Goal: Information Seeking & Learning: Find specific fact

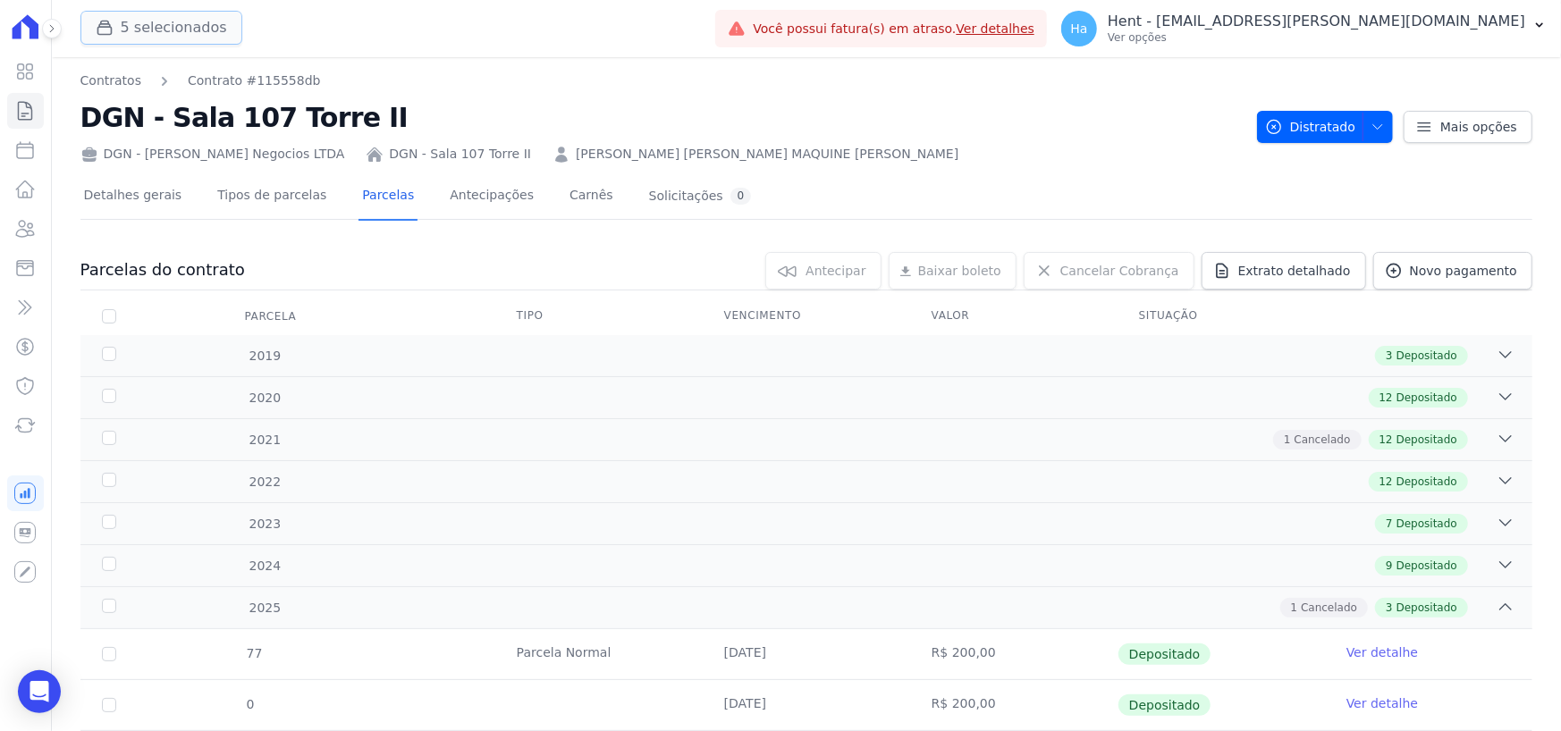
drag, startPoint x: 150, startPoint y: 32, endPoint x: 146, endPoint y: 24, distance: 9.2
click at [149, 31] on button "5 selecionados" at bounding box center [161, 28] width 162 height 34
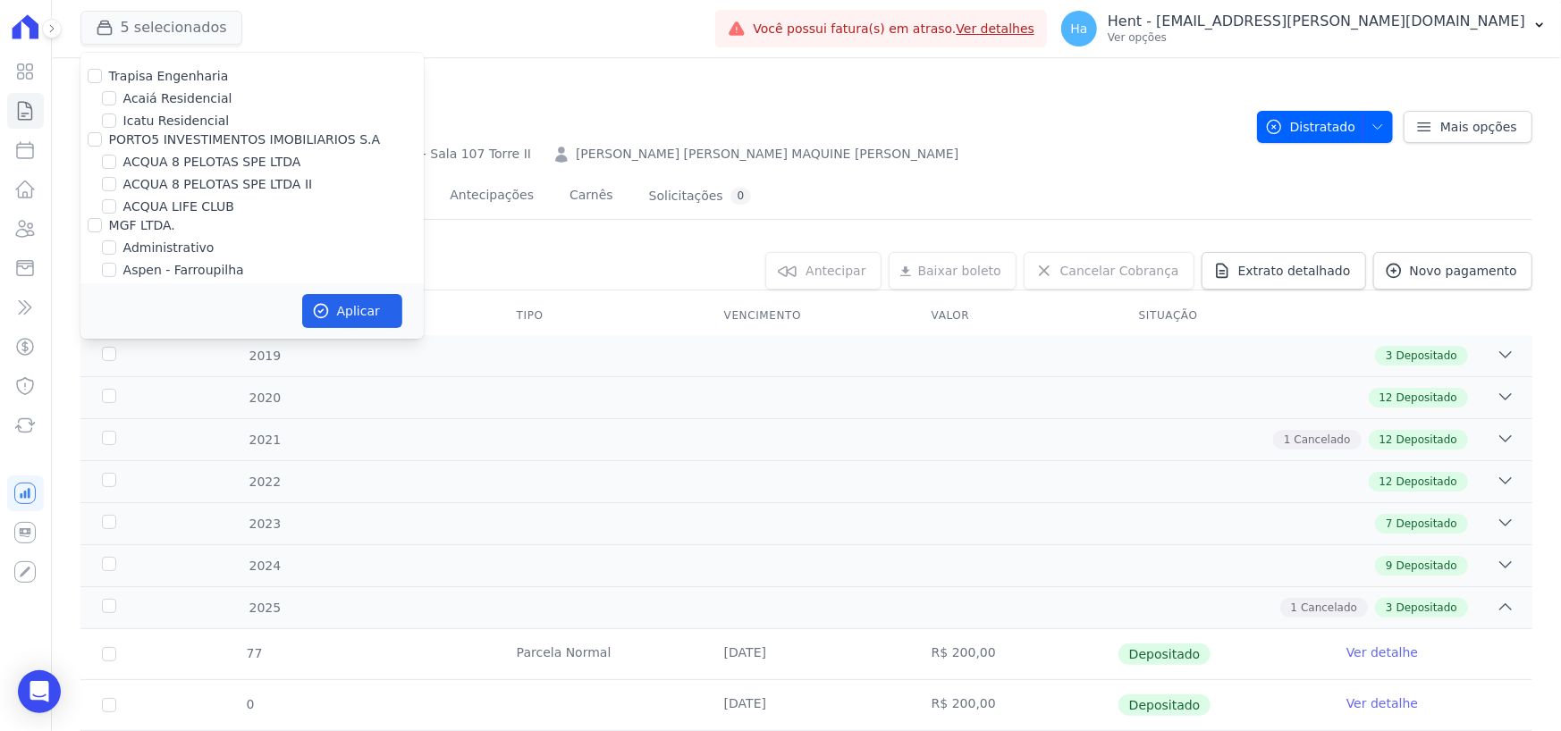
scroll to position [12315, 0]
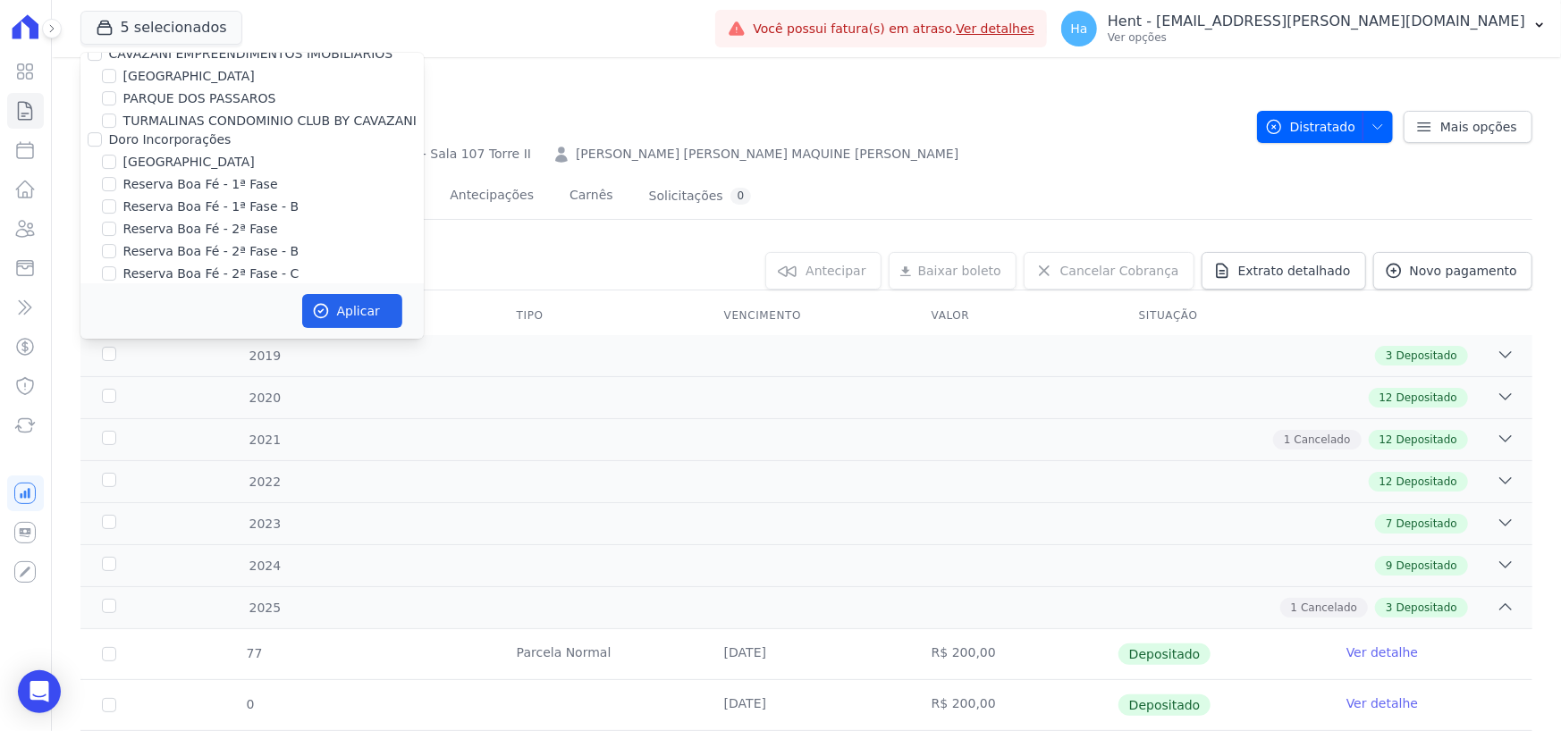
click at [95, 535] on input "Pescara Empreendimentos" at bounding box center [95, 542] width 14 height 14
checkbox input "true"
click at [323, 301] on button "Aplicar" at bounding box center [352, 311] width 100 height 34
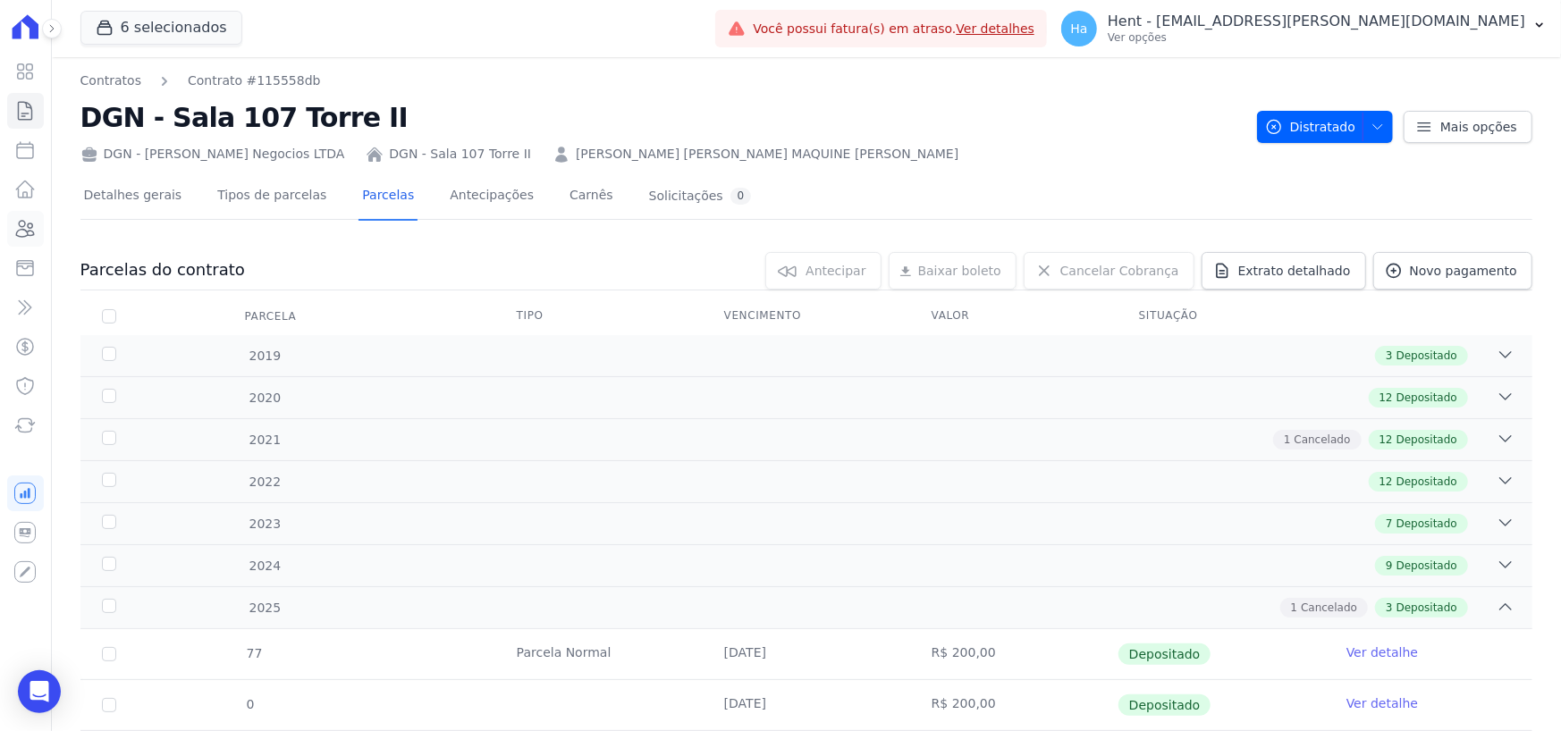
click at [30, 228] on icon at bounding box center [26, 229] width 18 height 16
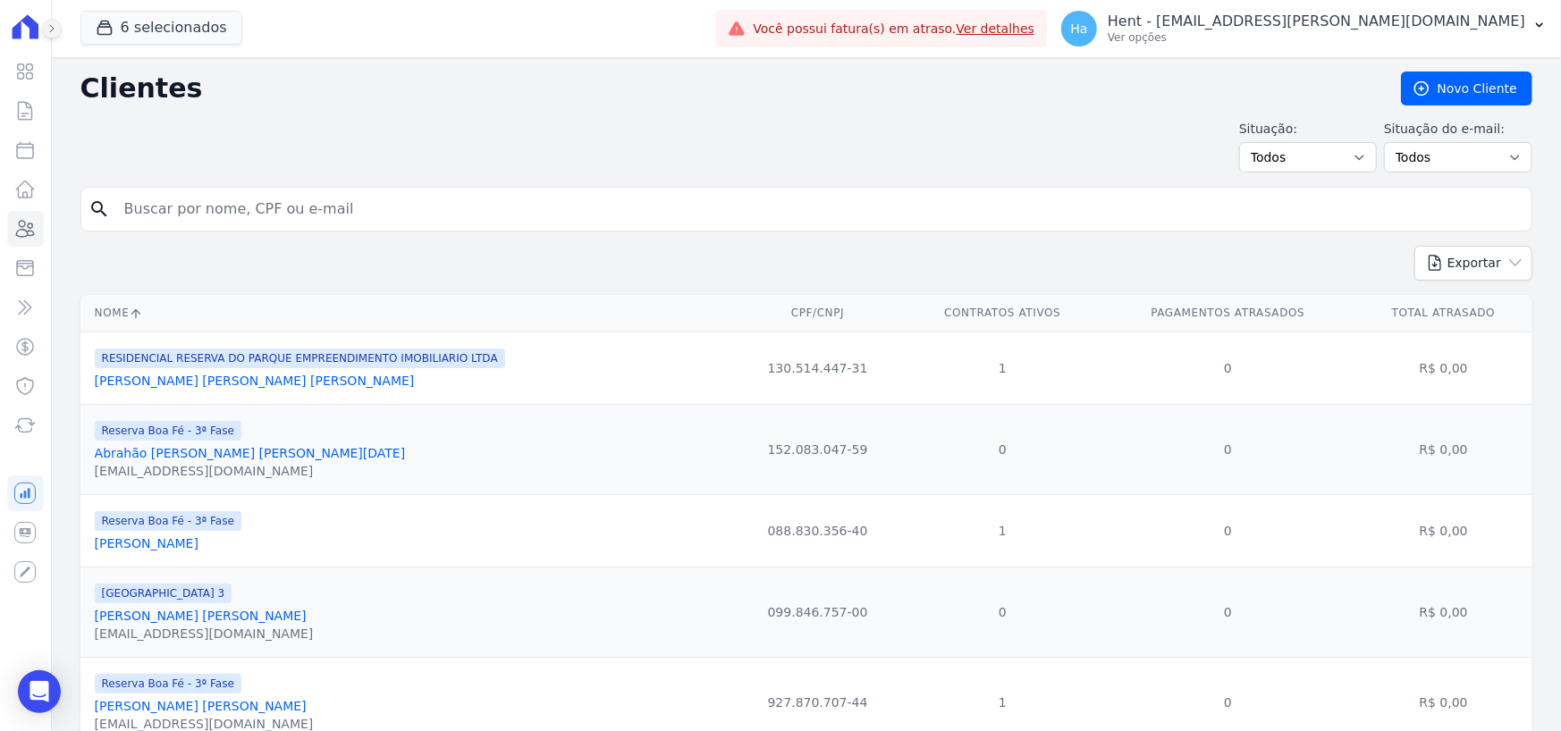
click at [55, 28] on icon at bounding box center [51, 28] width 11 height 11
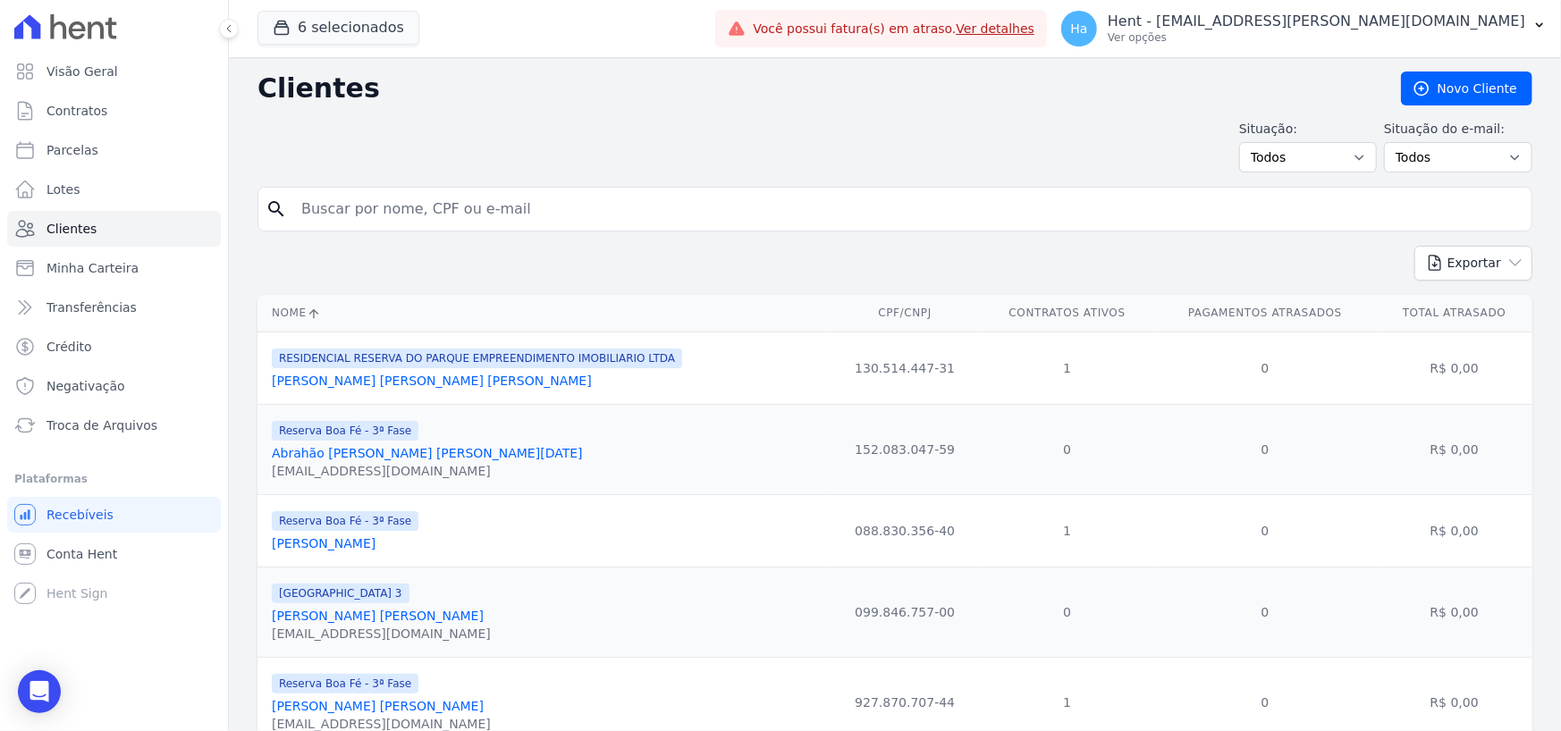
click at [313, 214] on input "search" at bounding box center [908, 209] width 1234 height 36
type input "[PERSON_NAME]"
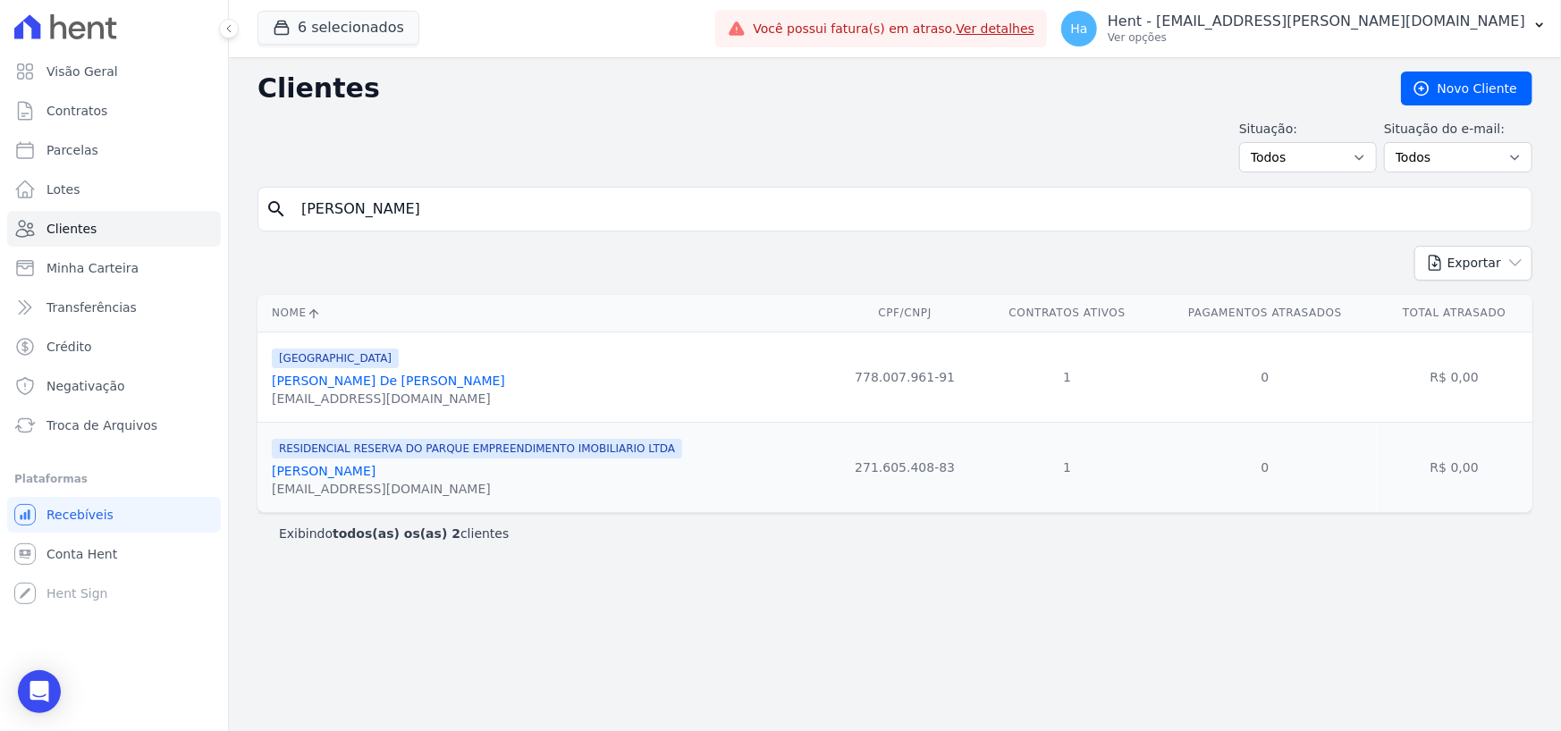
click at [450, 380] on link "[PERSON_NAME] De [PERSON_NAME]" at bounding box center [388, 381] width 233 height 14
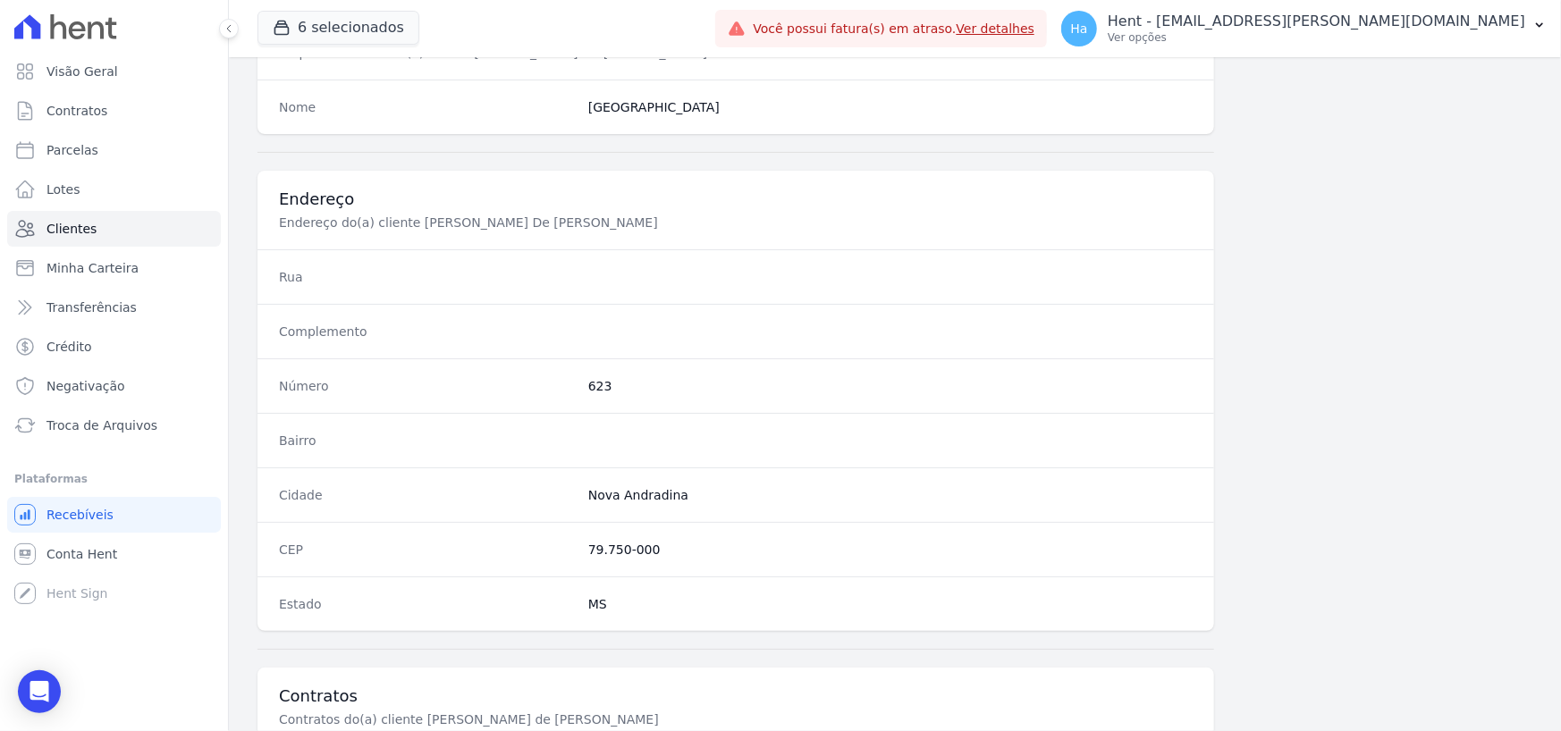
scroll to position [939, 0]
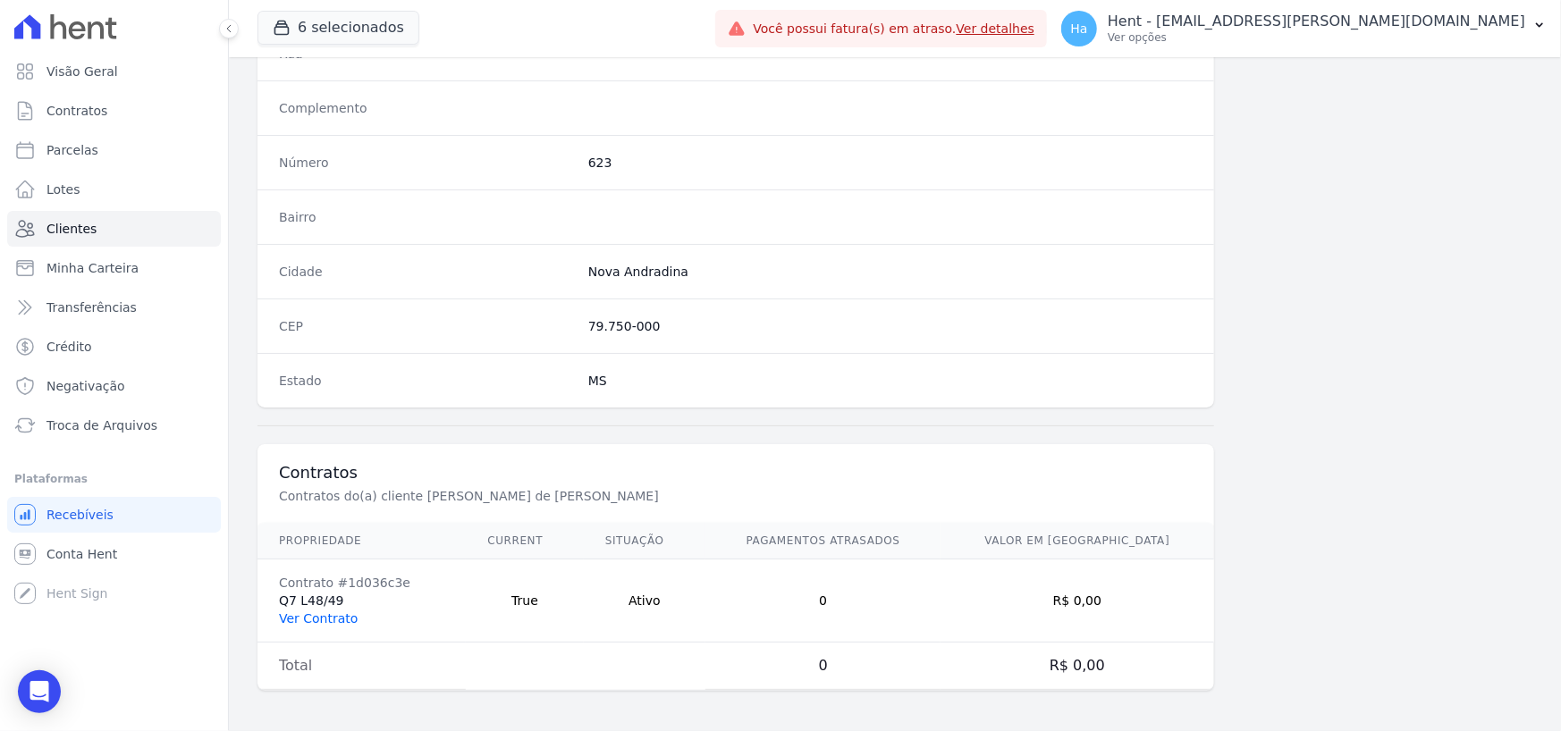
click at [284, 611] on link "Ver Contrato" at bounding box center [318, 618] width 79 height 14
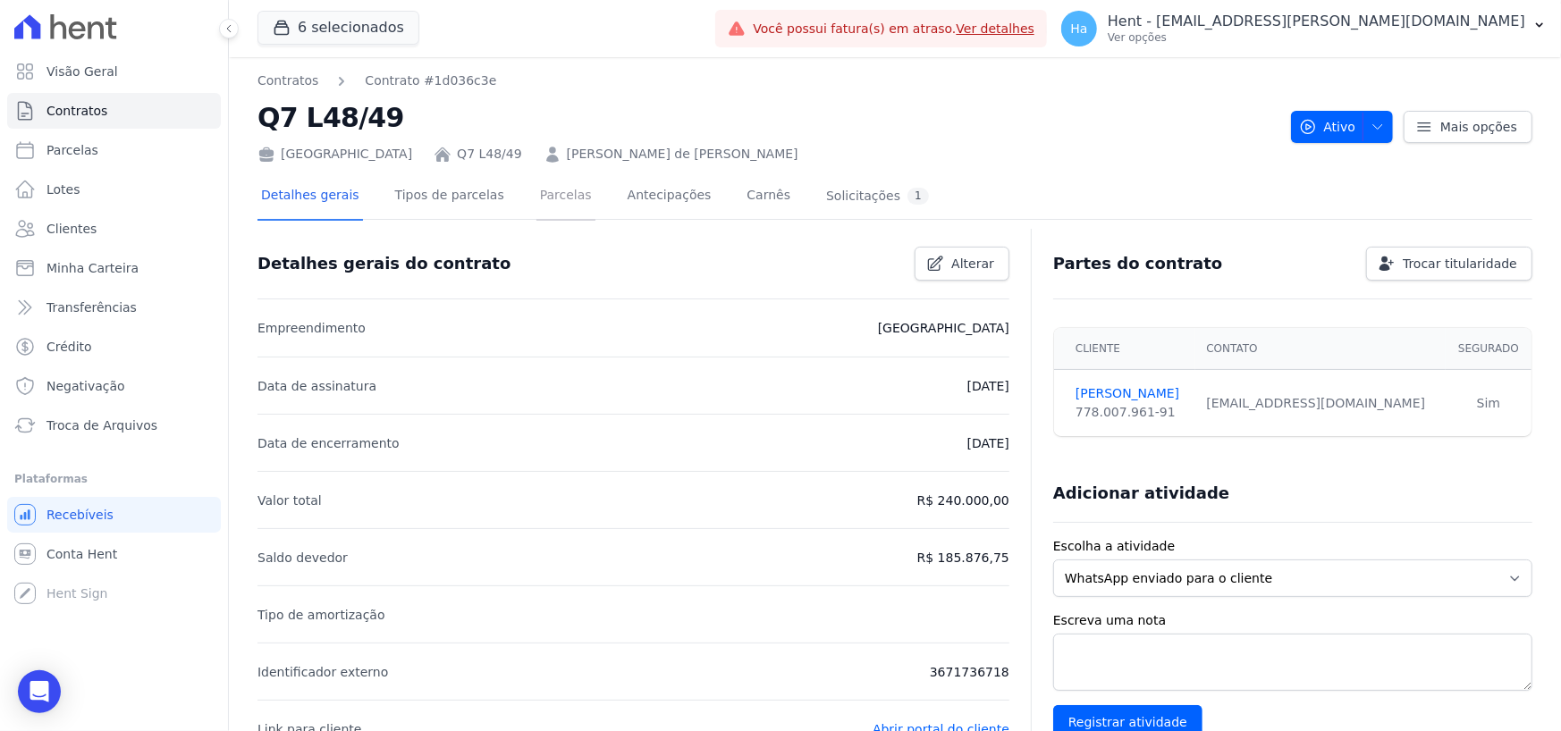
click at [563, 193] on link "Parcelas" at bounding box center [565, 196] width 59 height 47
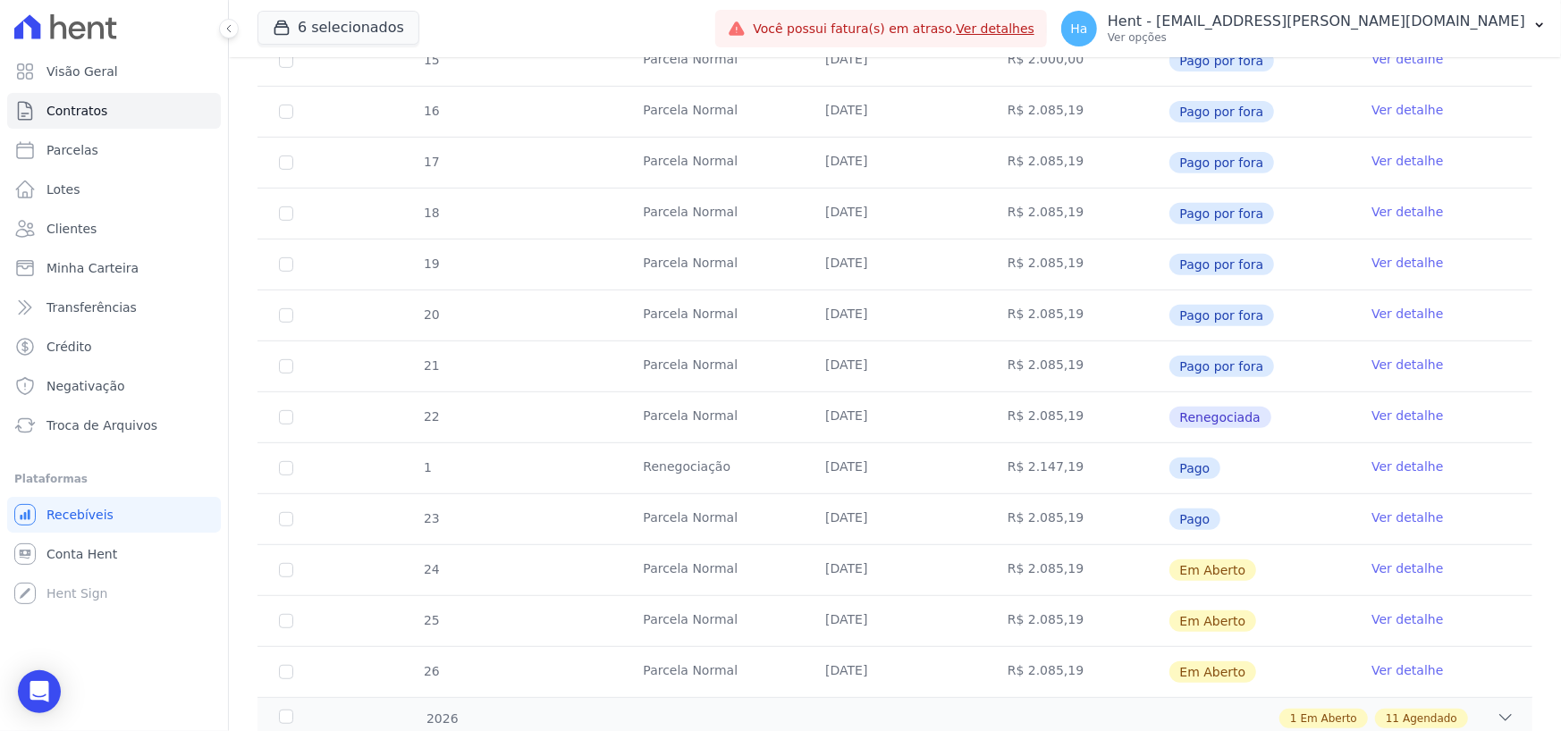
scroll to position [626, 0]
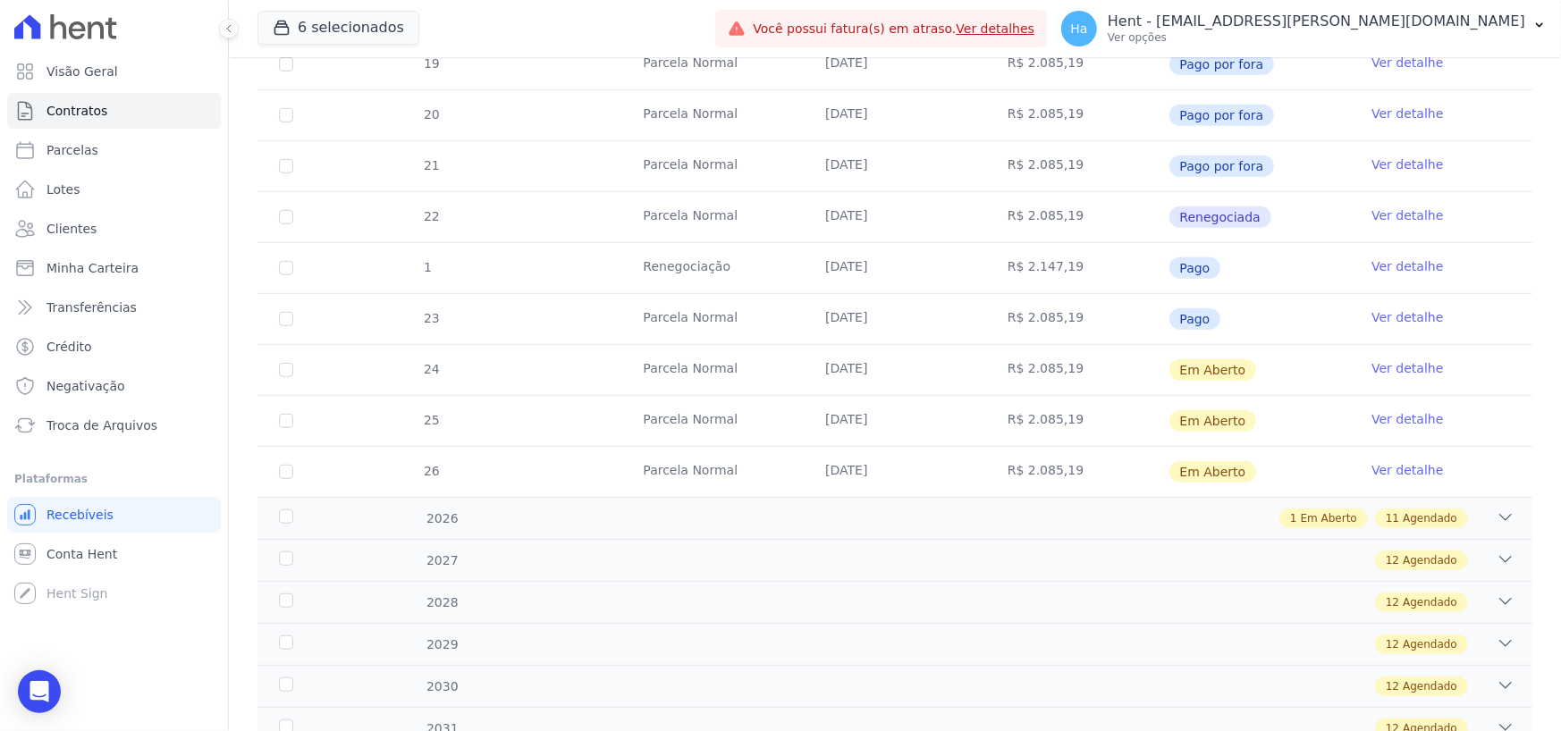
click at [1396, 264] on link "Ver detalhe" at bounding box center [1407, 266] width 72 height 18
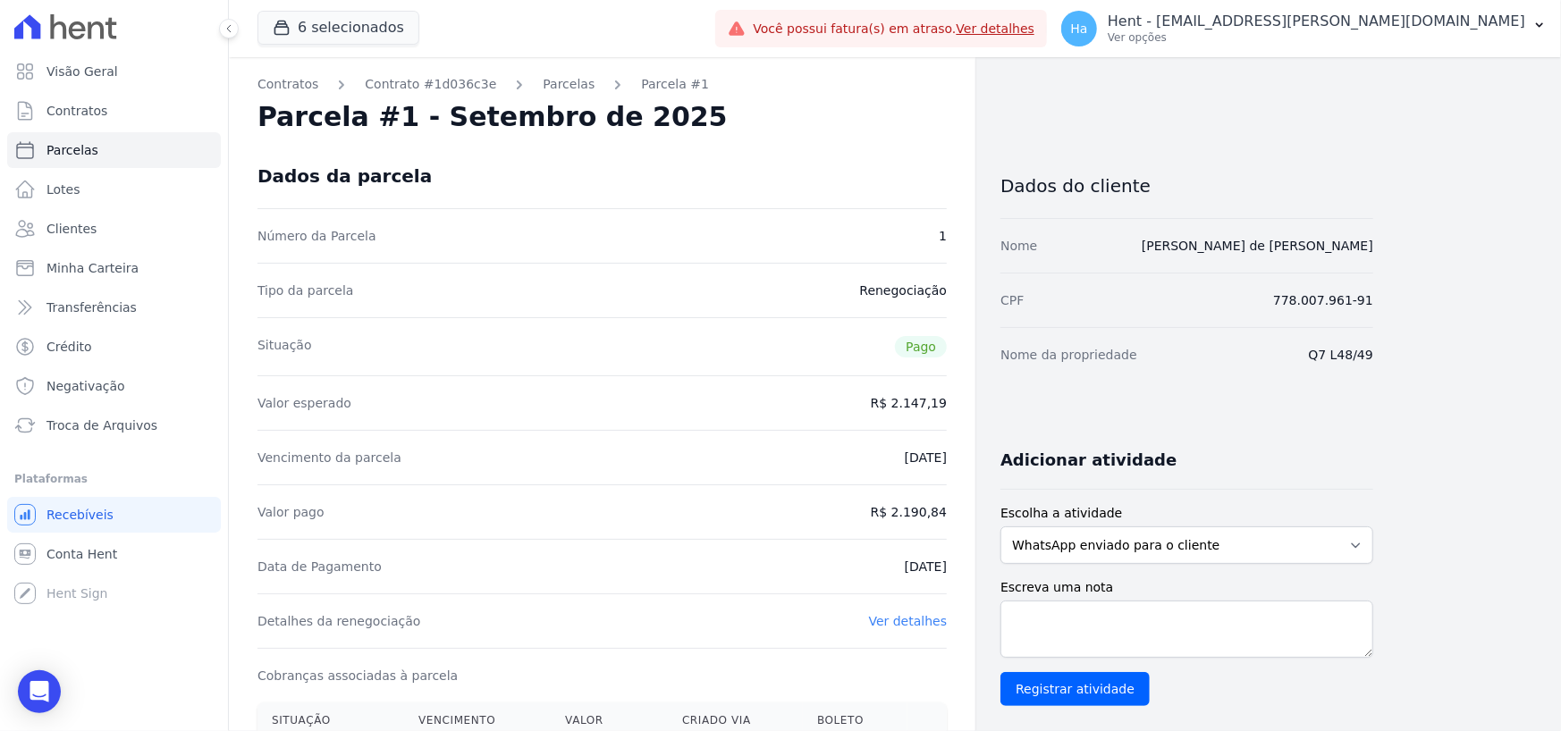
click at [877, 622] on div "Detalhes da renegociação Ver detalhes" at bounding box center [601, 621] width 689 height 55
click at [933, 618] on link "Ver detalhes" at bounding box center [908, 621] width 79 height 14
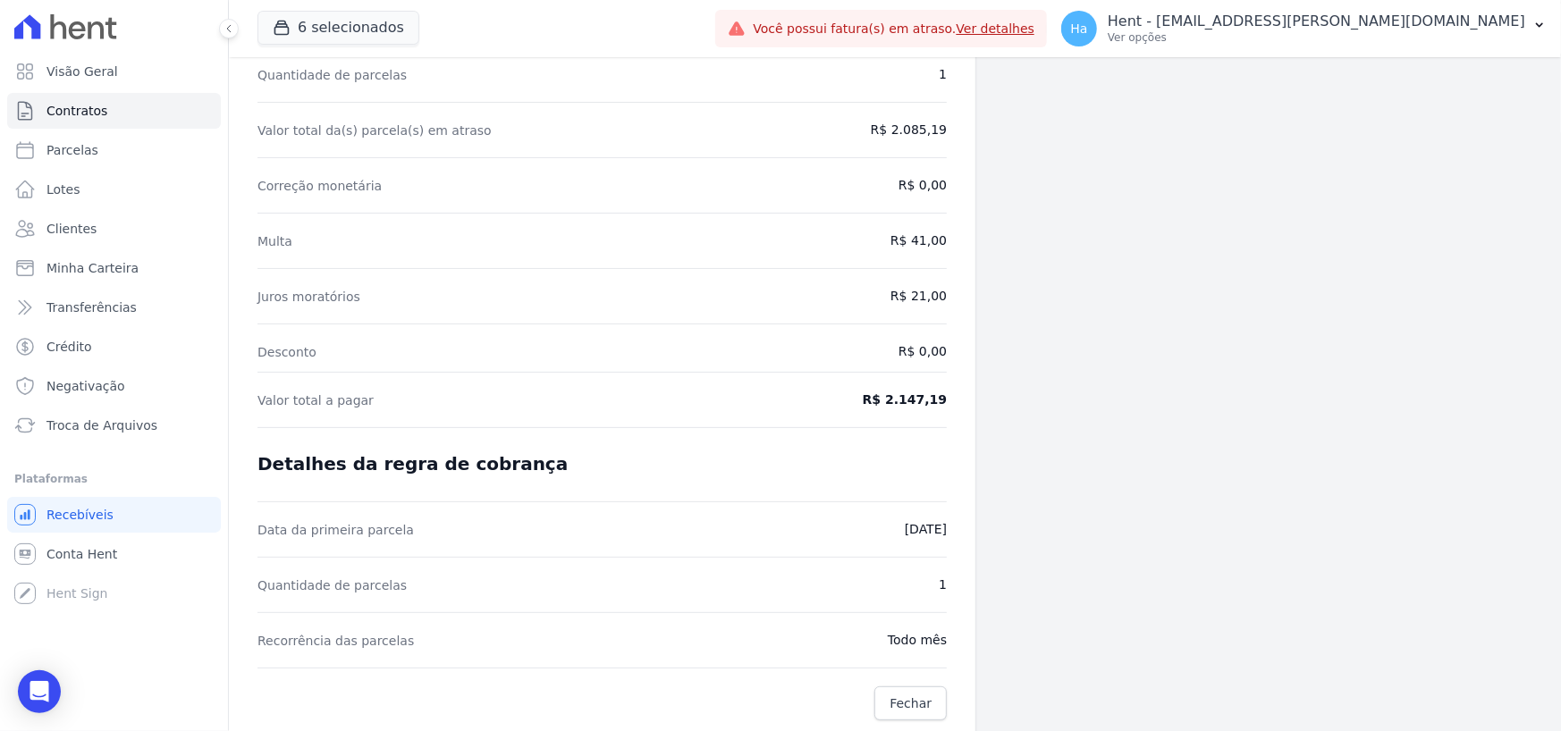
scroll to position [154, 0]
click at [919, 696] on span "Fechar" at bounding box center [910, 703] width 42 height 18
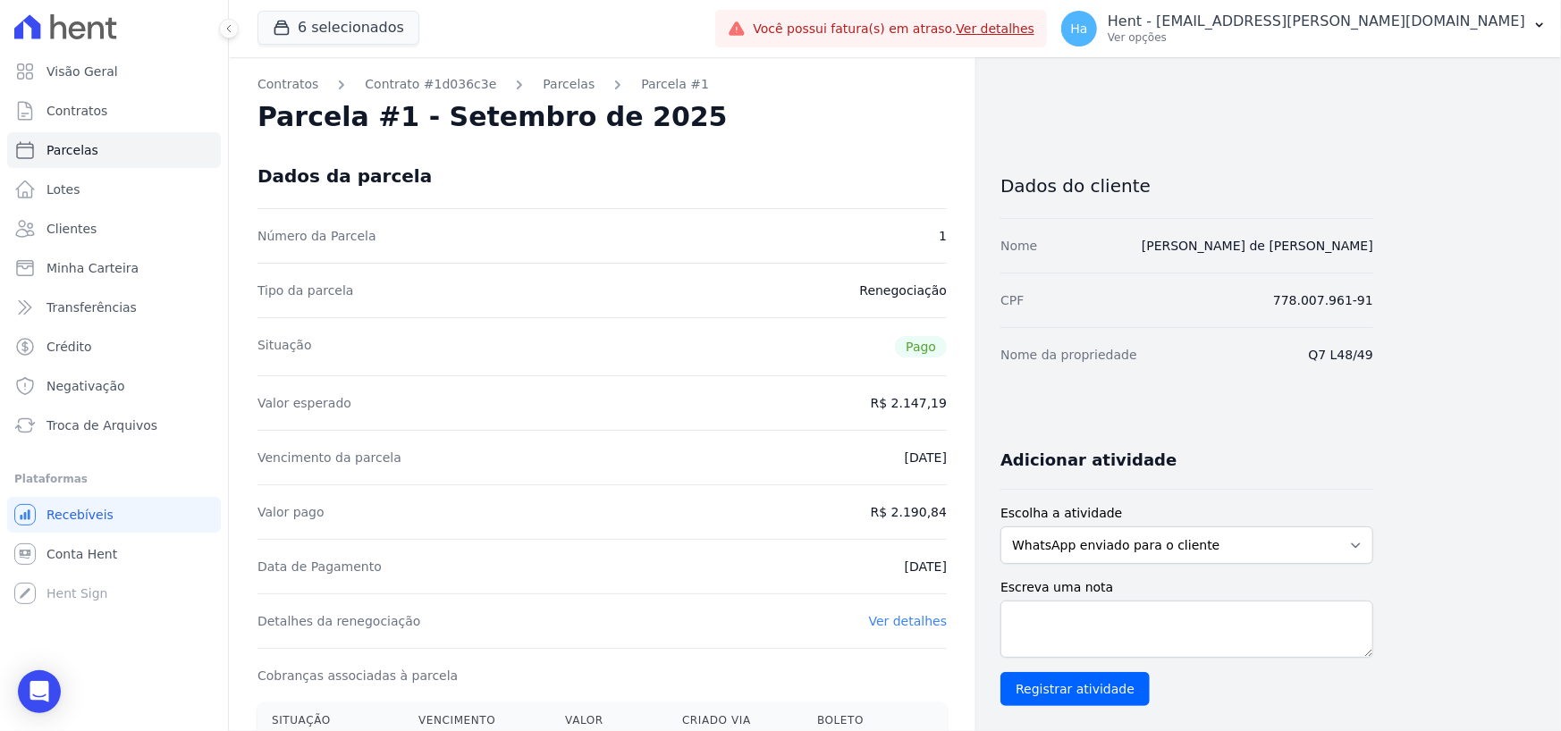
click at [902, 622] on link "Ver detalhes" at bounding box center [908, 621] width 79 height 14
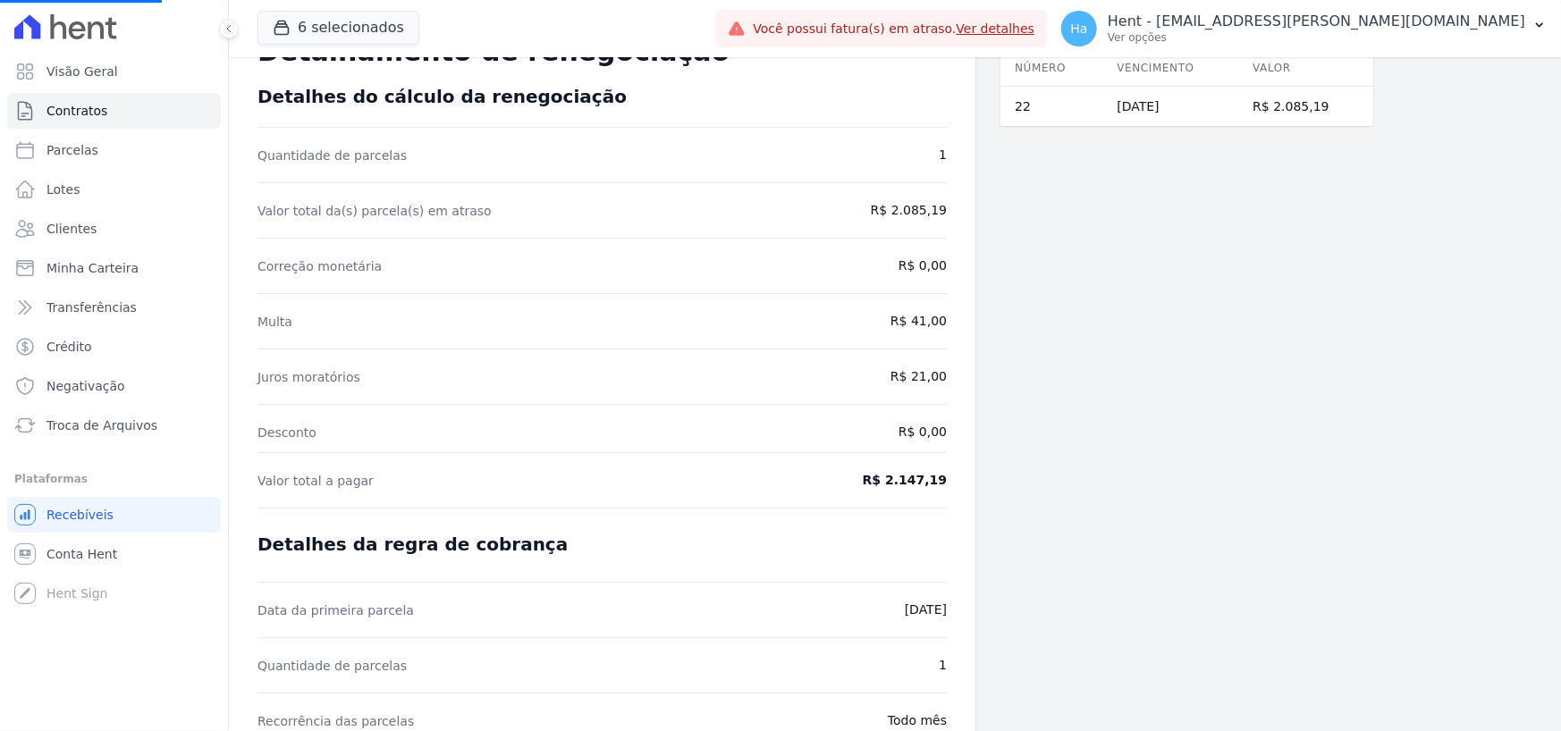
scroll to position [154, 0]
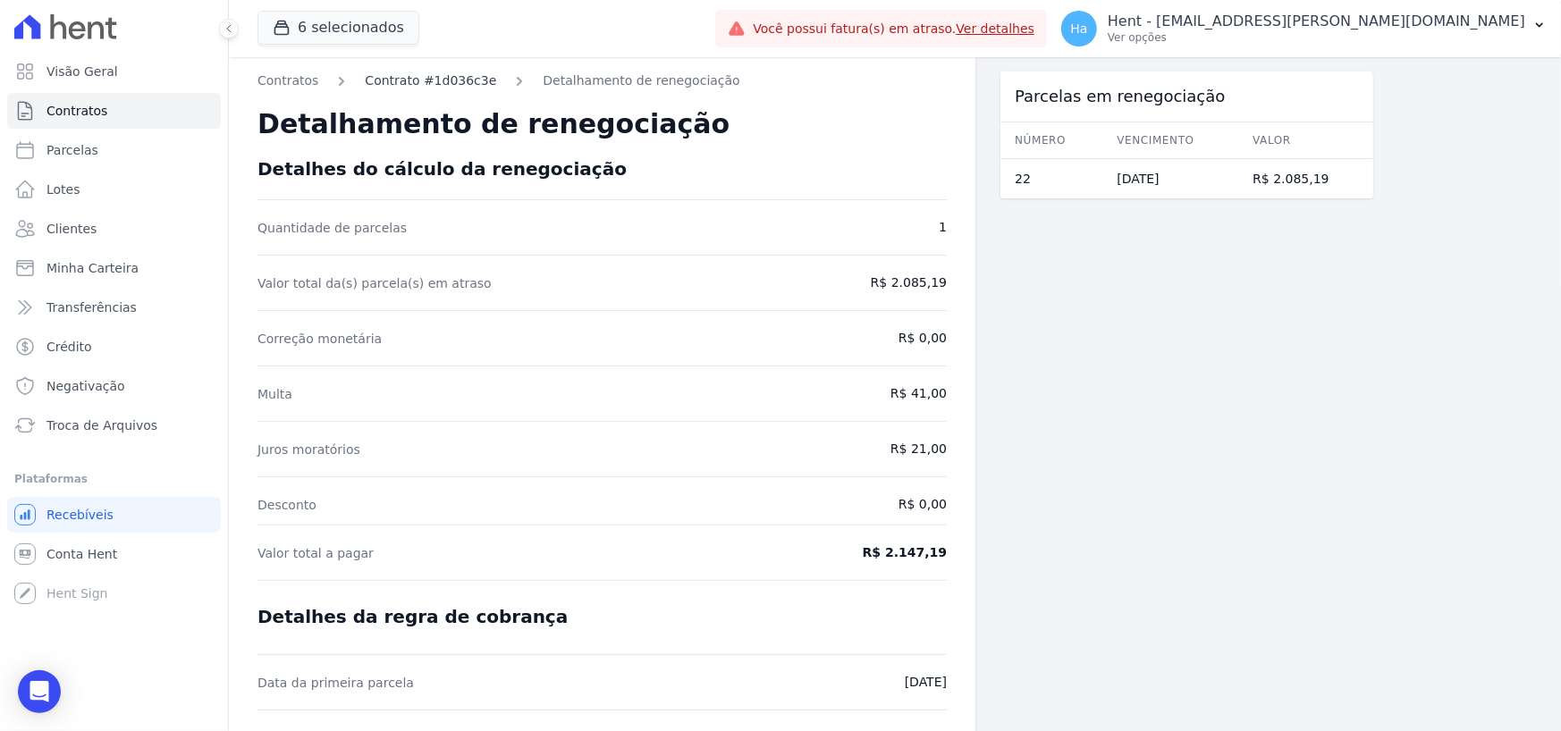
click at [434, 86] on link "Contrato #1d036c3e" at bounding box center [430, 81] width 131 height 19
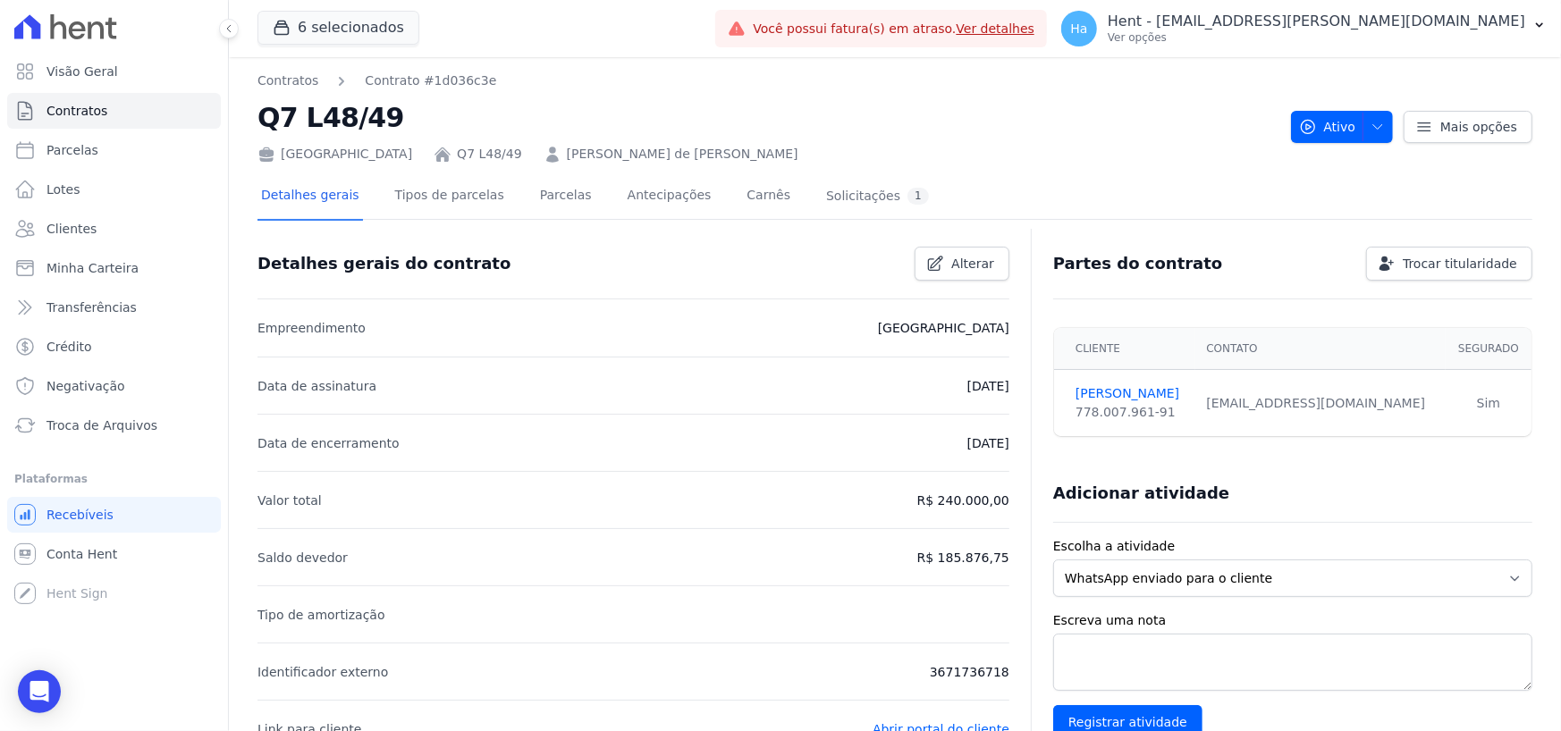
drag, startPoint x: 1393, startPoint y: 407, endPoint x: 1207, endPoint y: 421, distance: 186.5
click at [1207, 421] on tr "[PERSON_NAME] 778.007.961-91 [EMAIL_ADDRESS][DOMAIN_NAME] Sim" at bounding box center [1292, 403] width 477 height 67
copy tr "[EMAIL_ADDRESS][DOMAIN_NAME]"
drag, startPoint x: 953, startPoint y: 161, endPoint x: 577, endPoint y: 153, distance: 376.4
click at [577, 153] on div "[GEOGRAPHIC_DATA] Q7 L48/49 [PERSON_NAME] de [PERSON_NAME]" at bounding box center [766, 151] width 1019 height 26
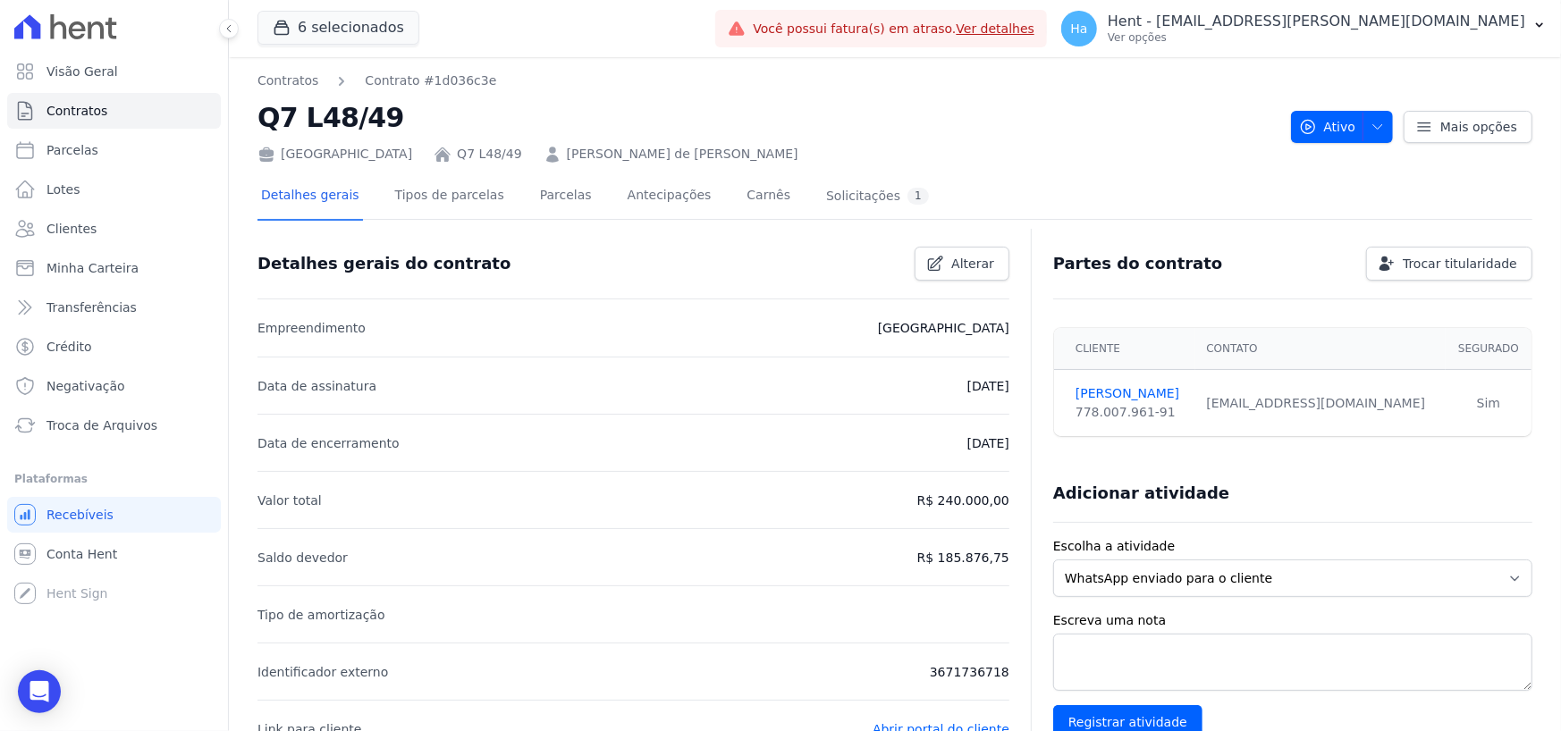
copy link "[PERSON_NAME] de [PERSON_NAME]"
